Goal: Obtain resource: Download file/media

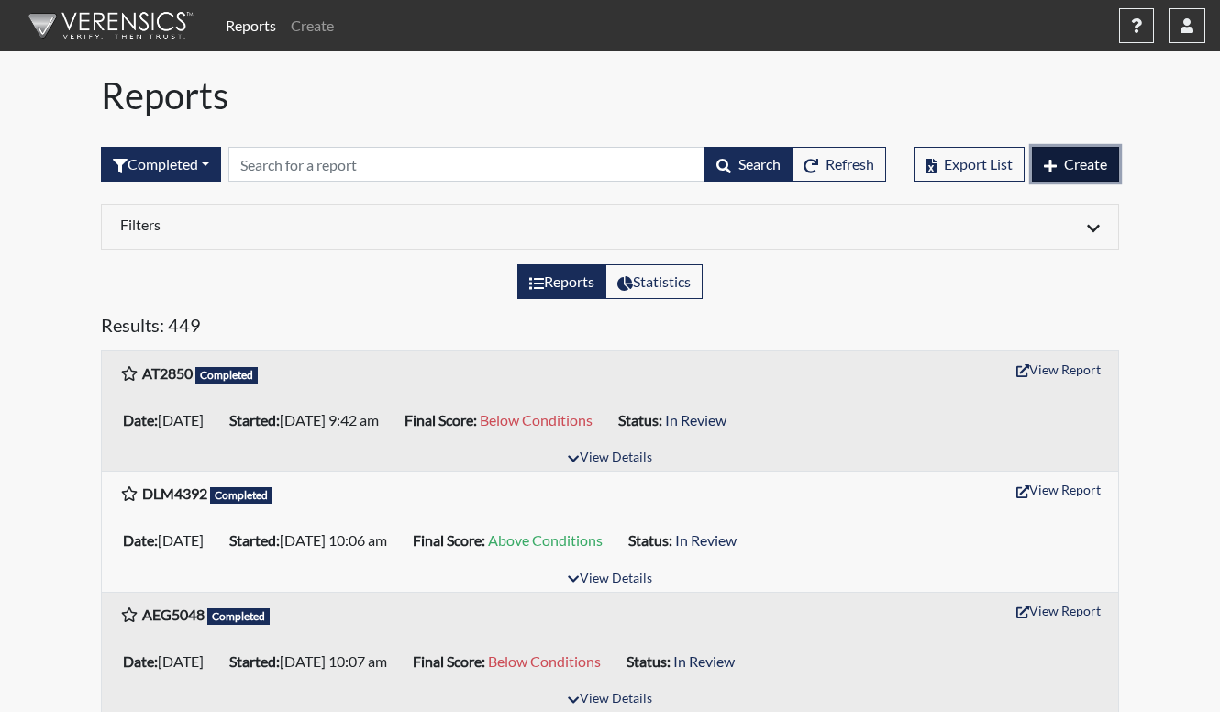
click at [1079, 173] on button "Create" at bounding box center [1075, 164] width 87 height 35
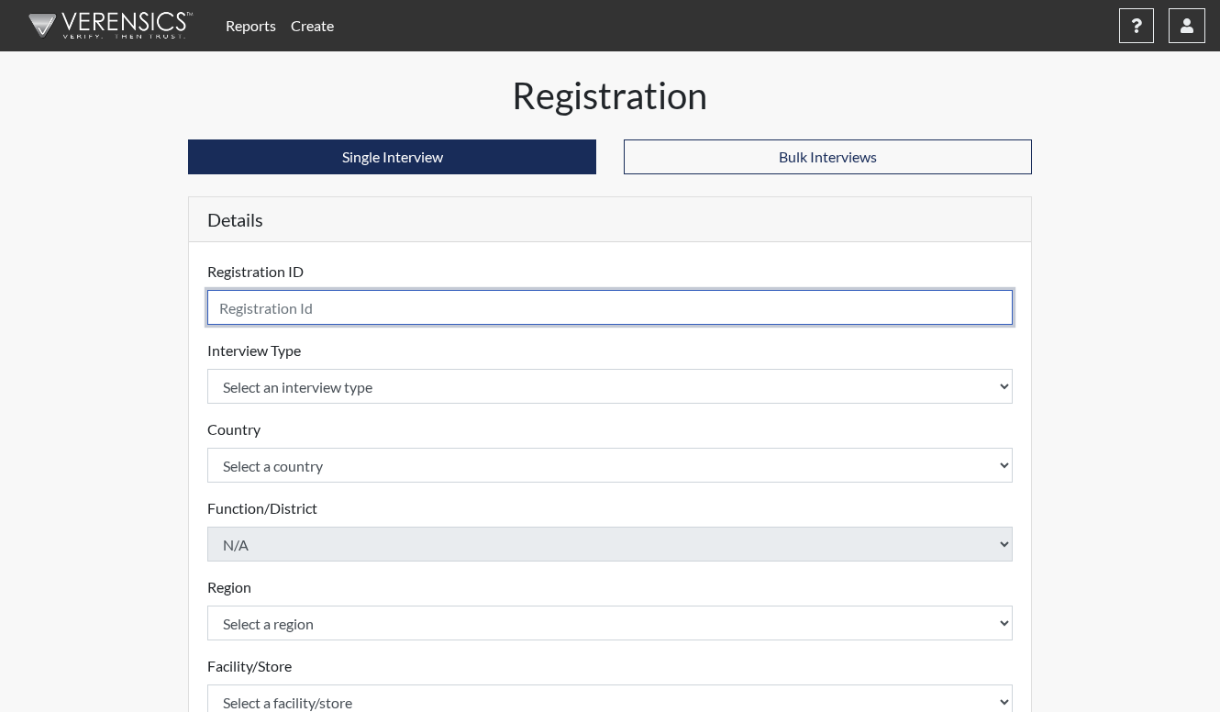
click at [471, 319] on input "text" at bounding box center [610, 307] width 806 height 35
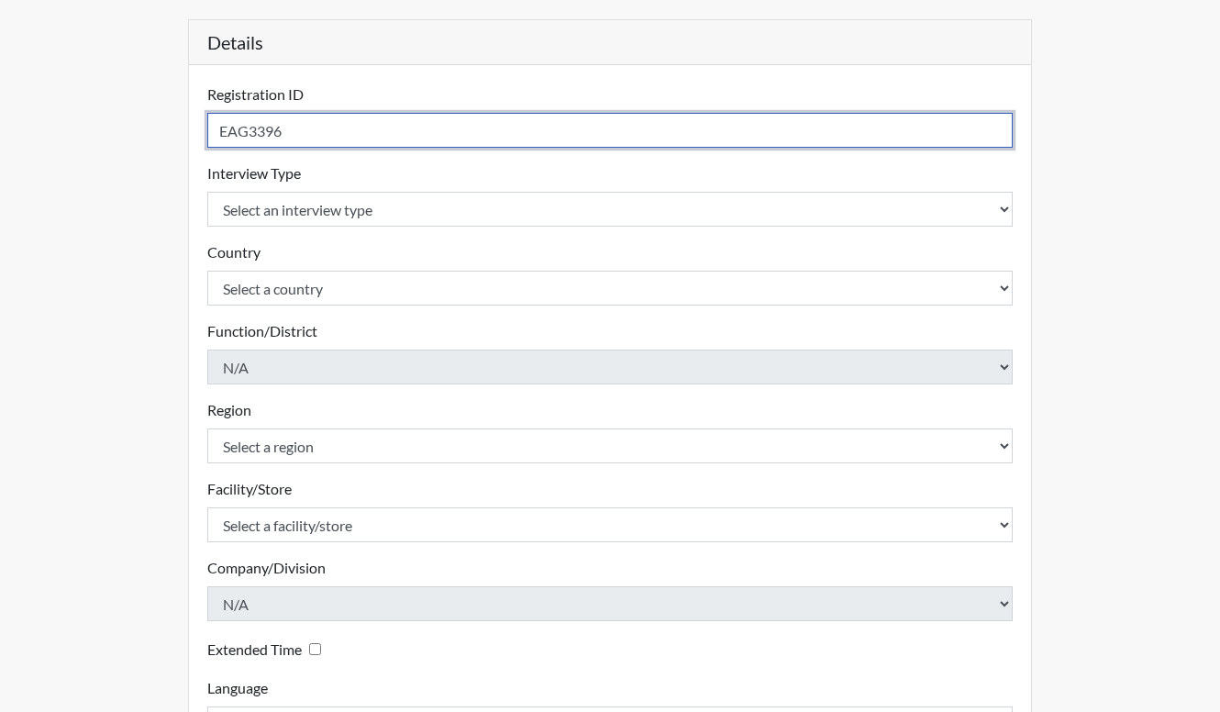
scroll to position [320, 0]
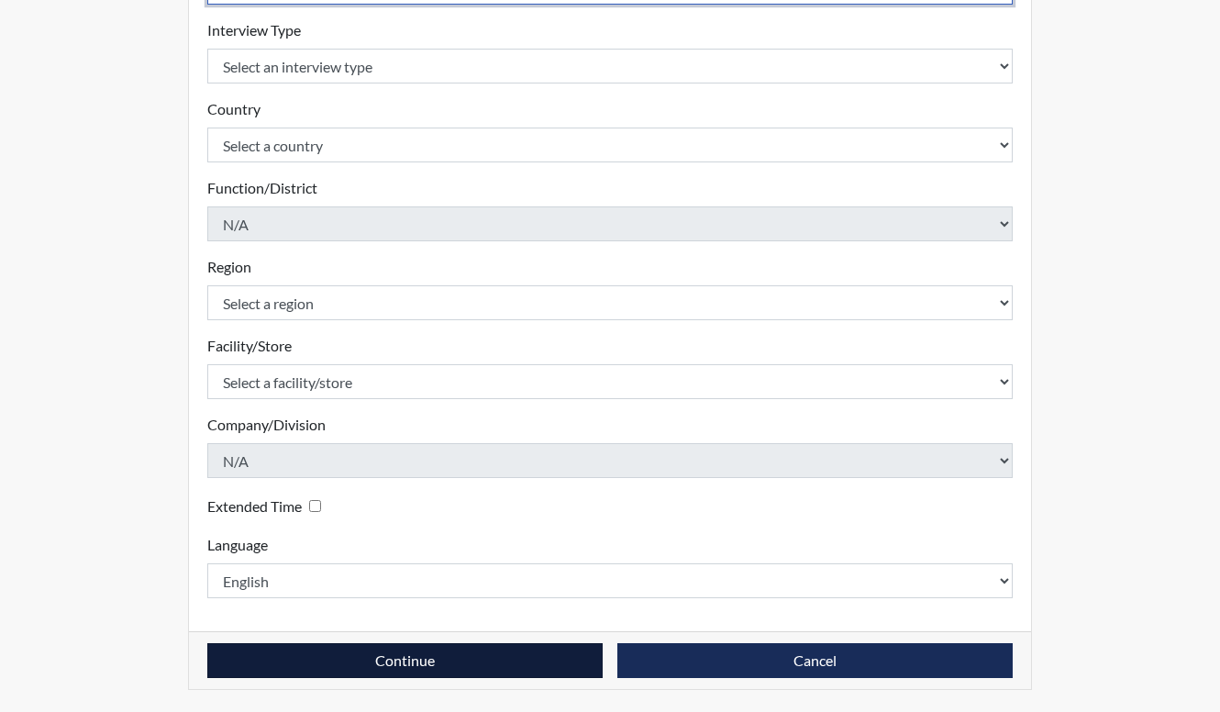
type input "EAG3396"
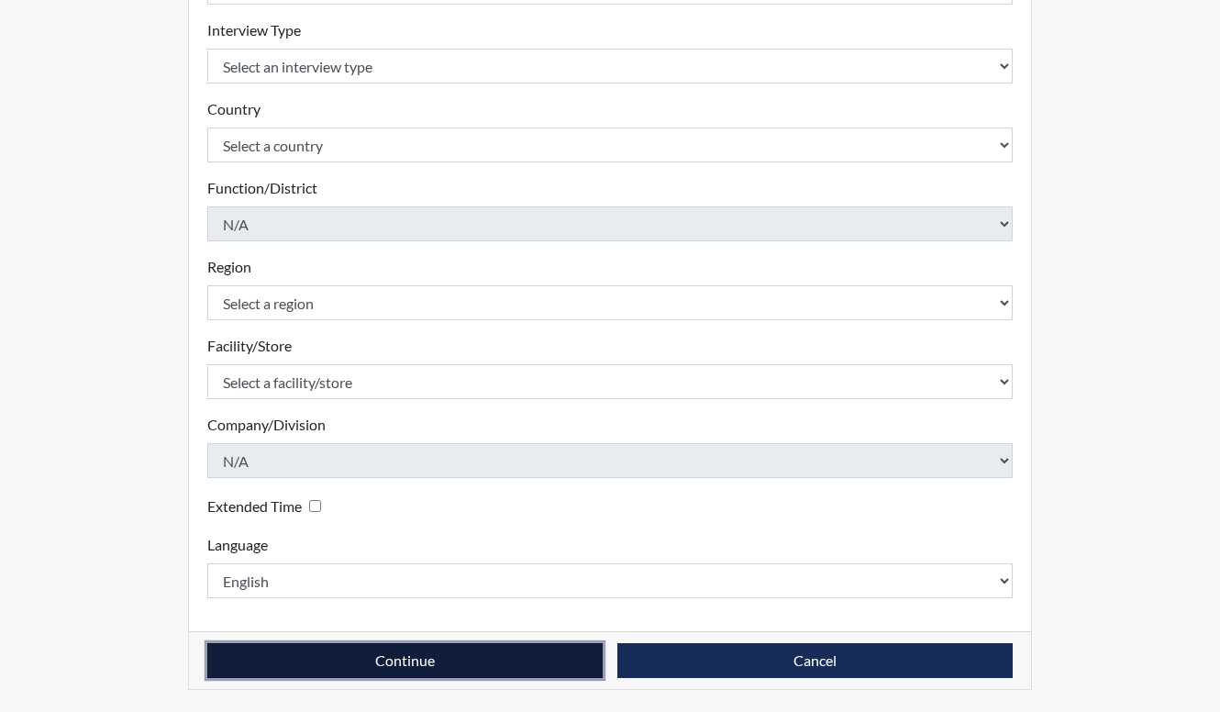
click at [445, 657] on button "Continue" at bounding box center [404, 660] width 395 height 35
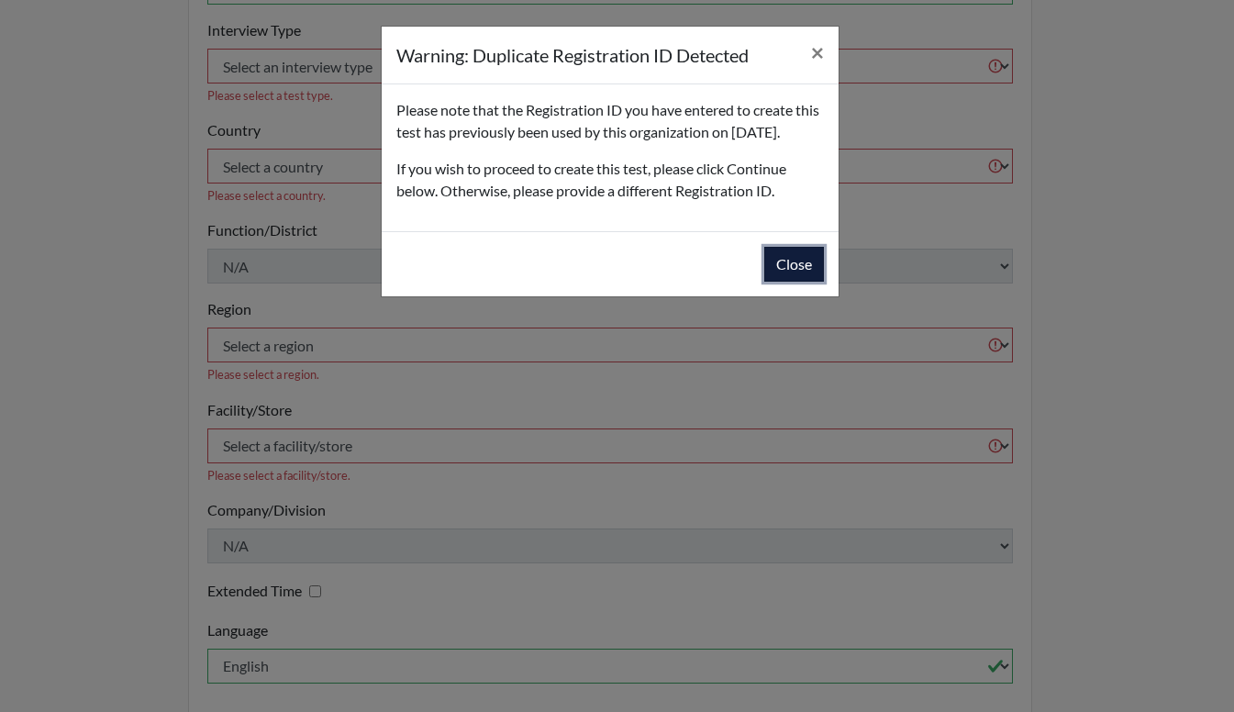
click at [792, 282] on button "Close" at bounding box center [794, 264] width 60 height 35
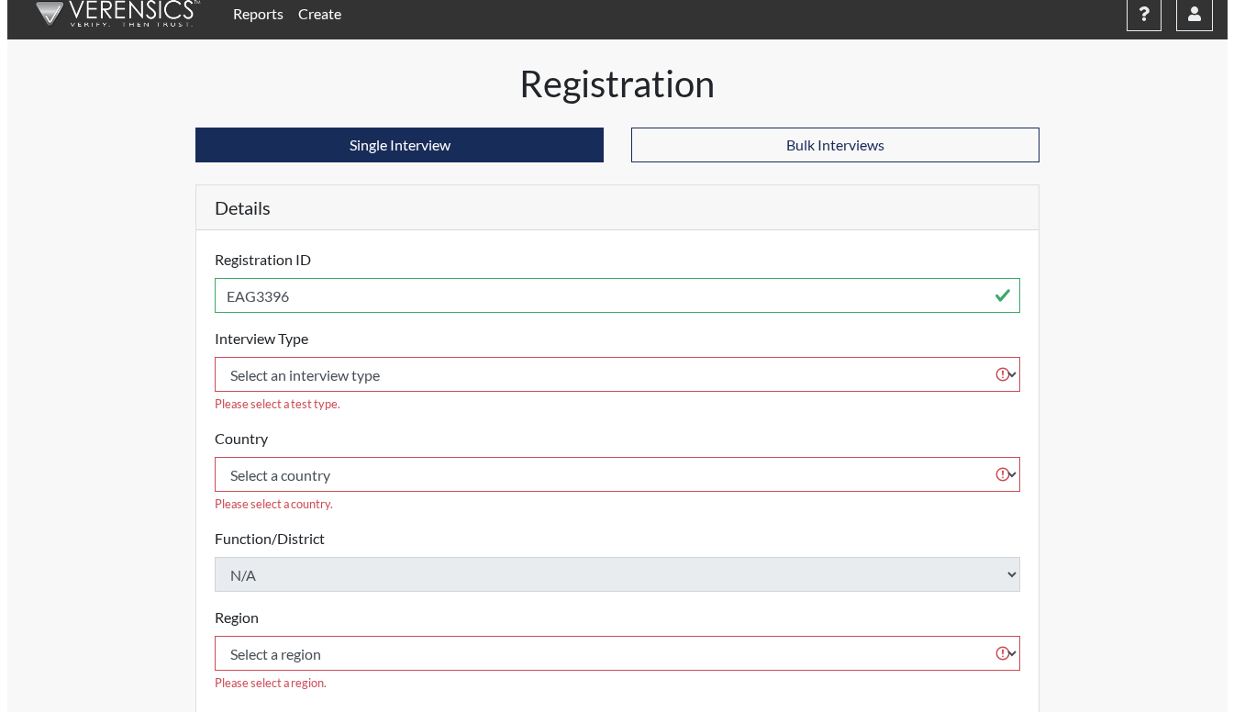
scroll to position [0, 0]
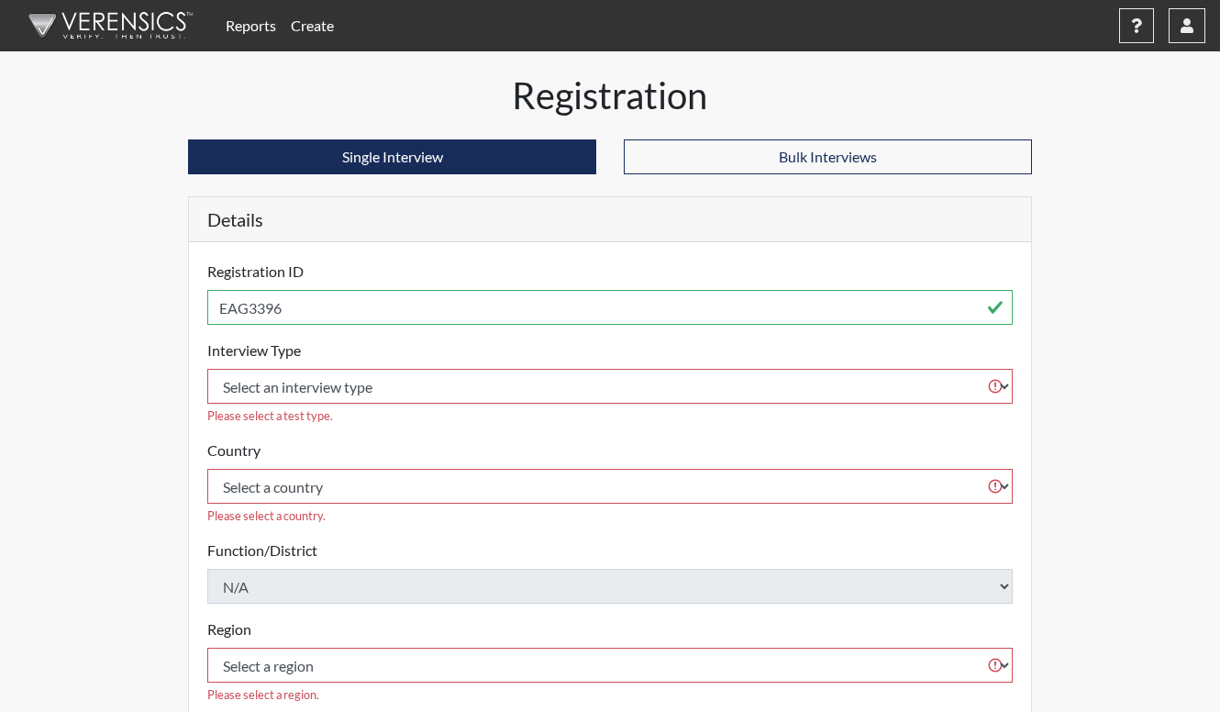
click at [304, 28] on link "Create" at bounding box center [313, 25] width 58 height 37
click at [164, 24] on img at bounding box center [107, 25] width 211 height 55
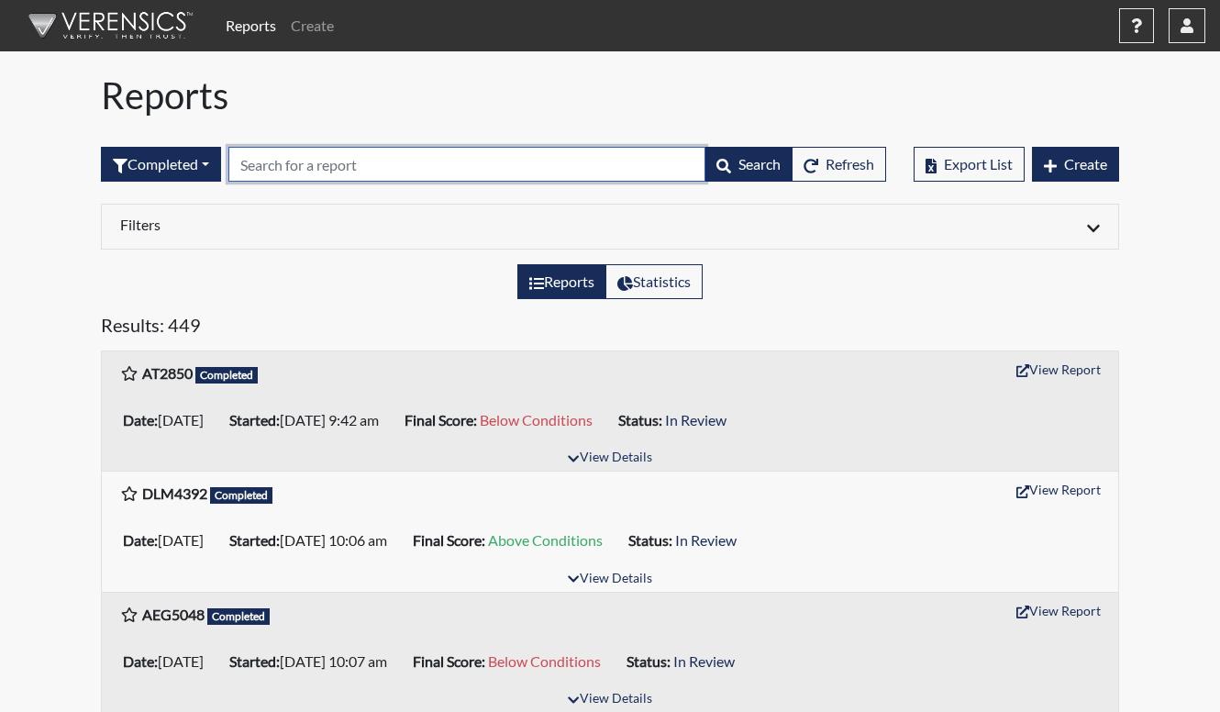
click at [325, 162] on input "text" at bounding box center [466, 164] width 477 height 35
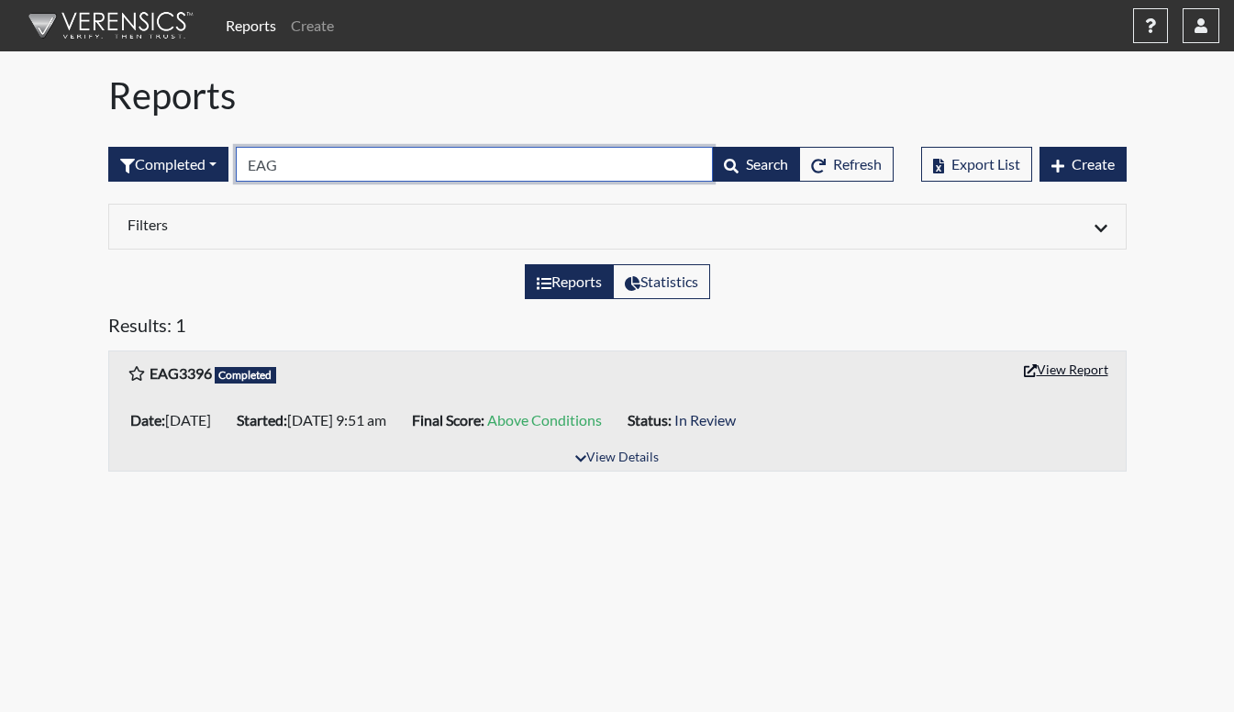
type input "EAG"
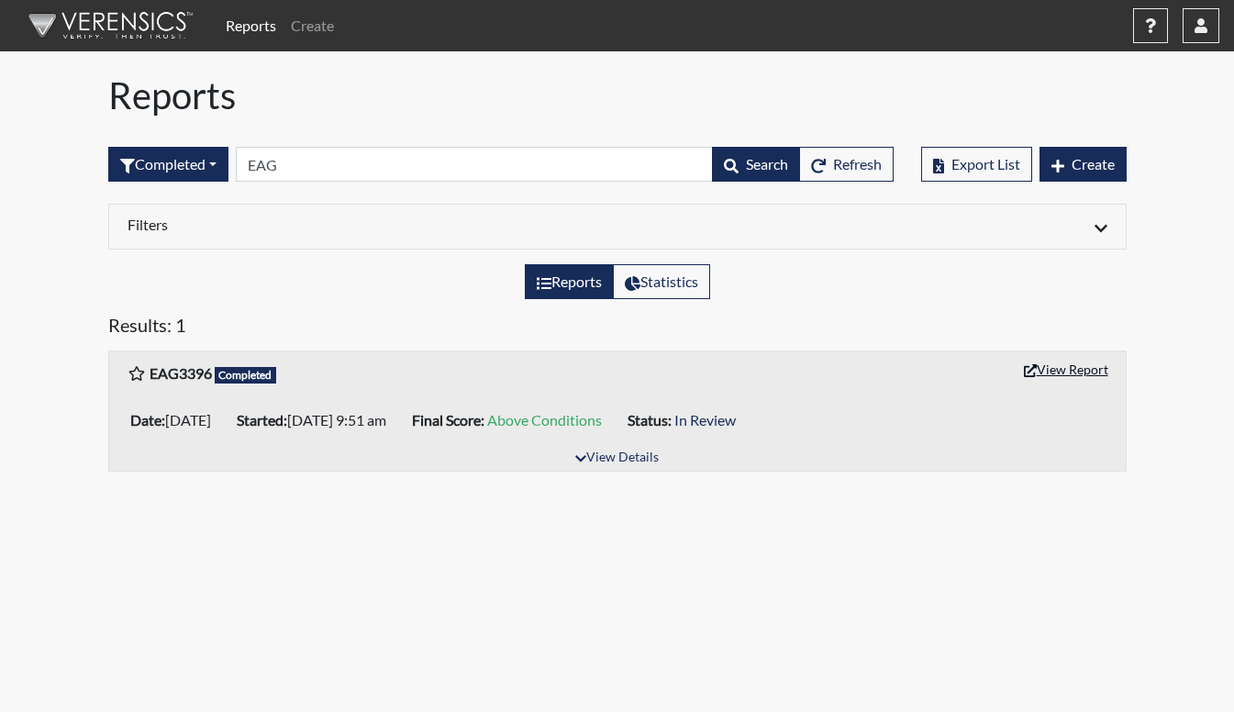
click at [1099, 370] on button "View Report" at bounding box center [1066, 369] width 101 height 28
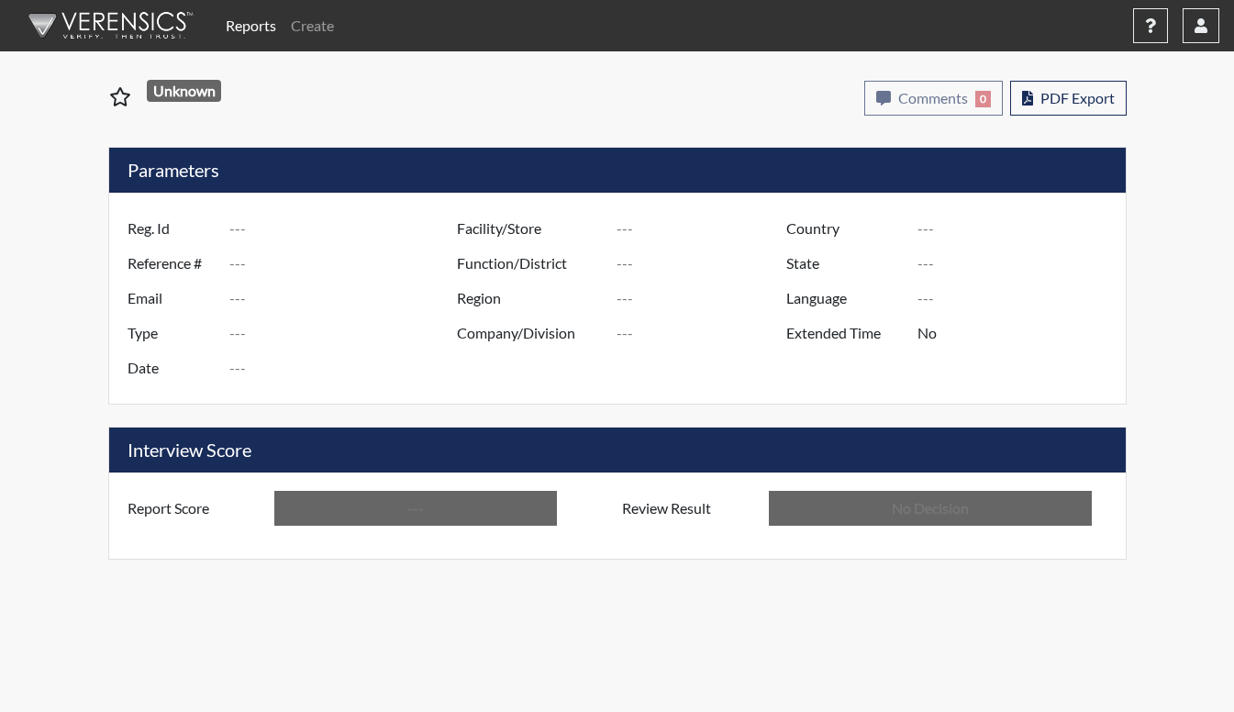
type input "EAG3396"
type input "51190"
type input "---"
type input "Corrections Pre-Employment"
type input "Sep 10, 2025"
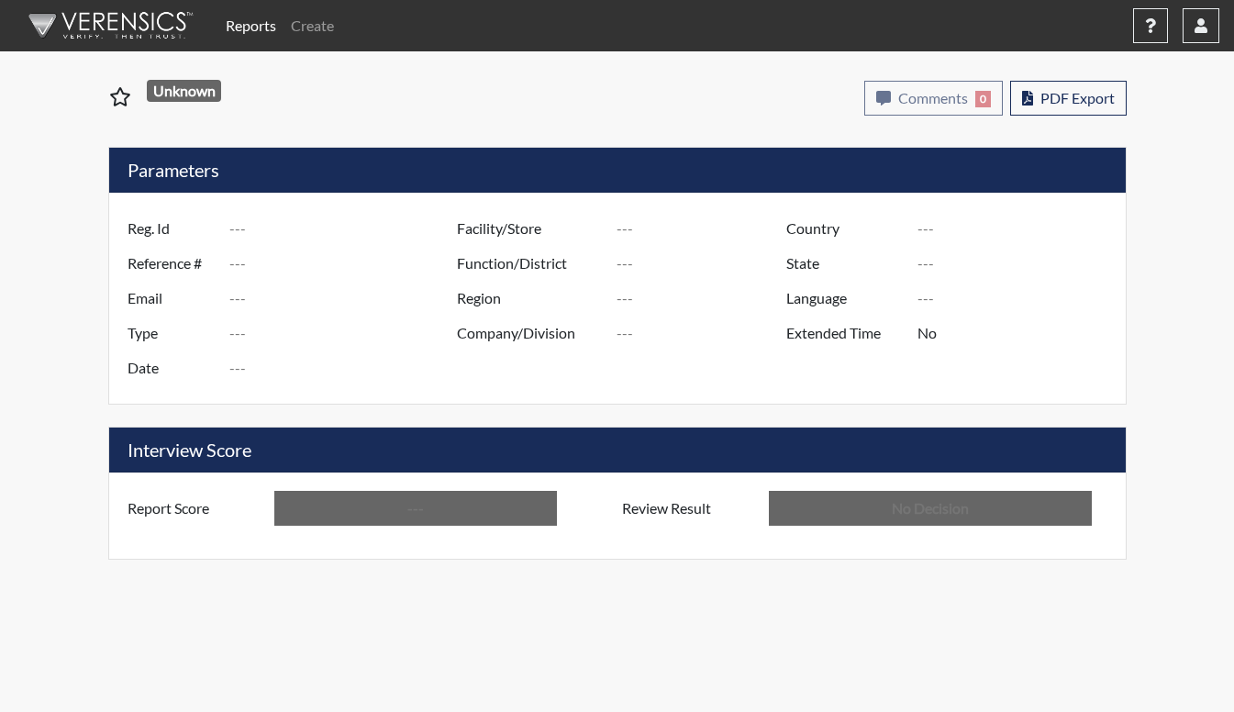
type input "[PERSON_NAME]"
type input "[GEOGRAPHIC_DATA]"
type input "[US_STATE]"
type input "English"
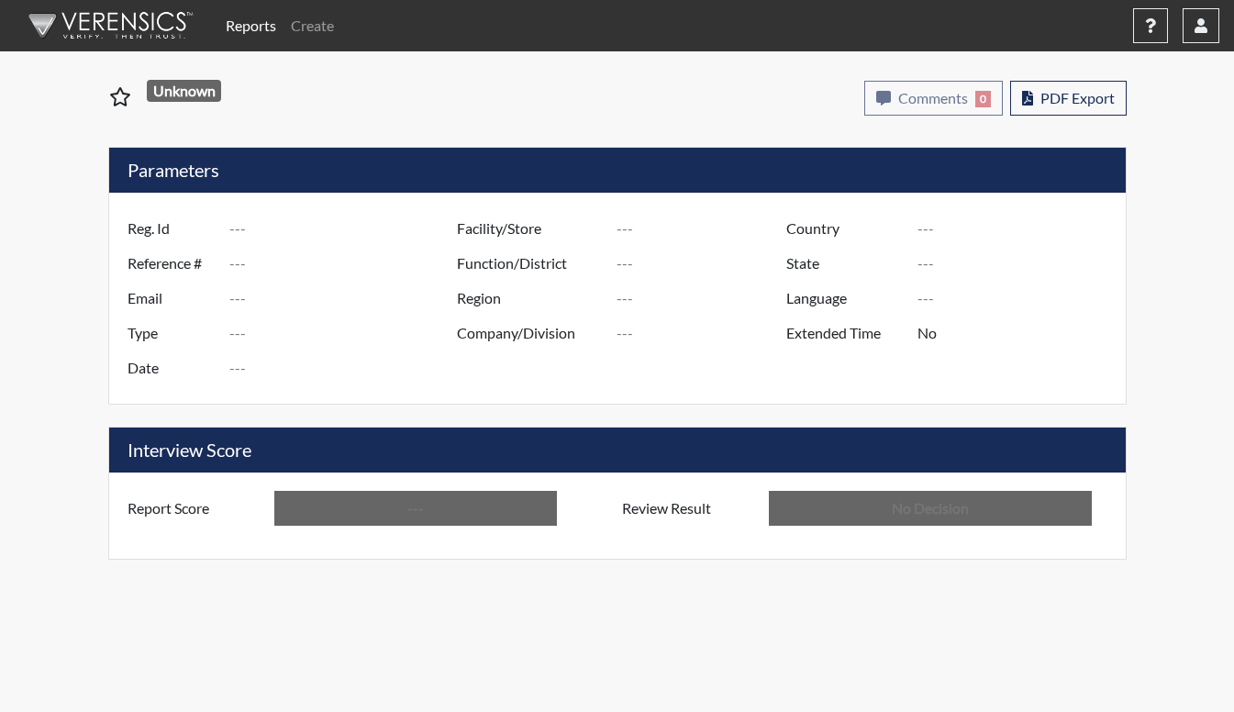
type input "Above Conditions"
type input "In Review"
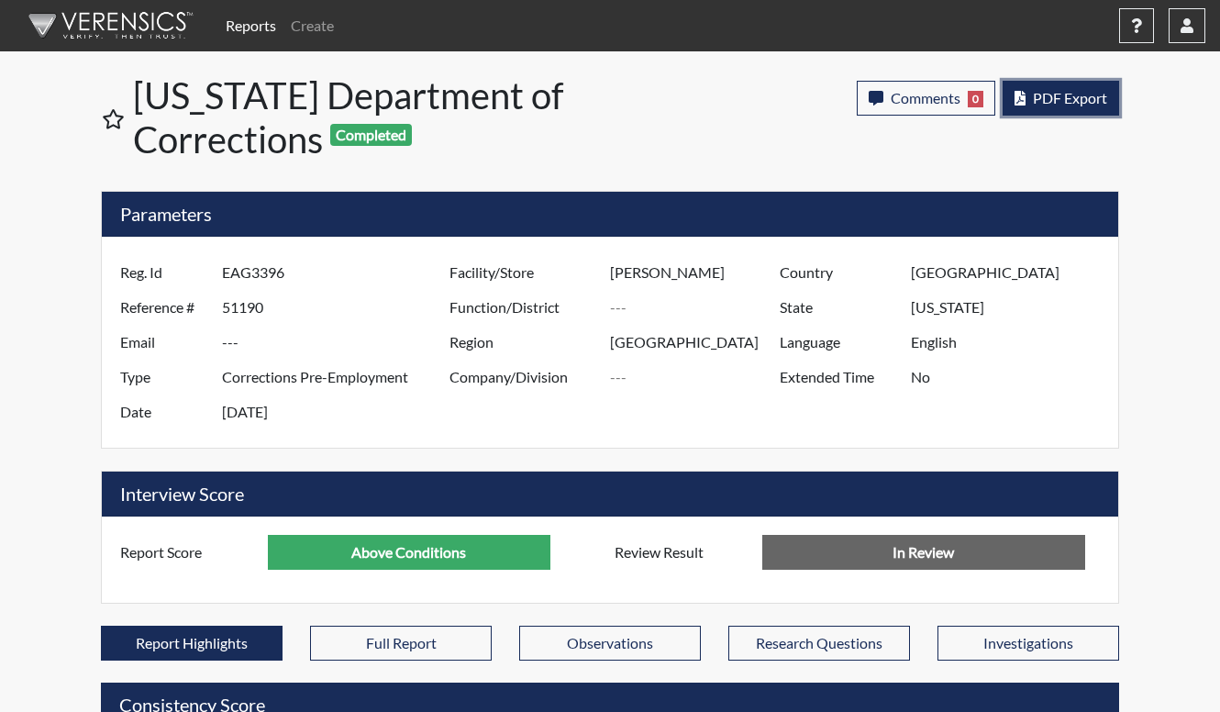
click at [1080, 88] on button "PDF Export" at bounding box center [1061, 98] width 117 height 35
